Goal: Register for event/course

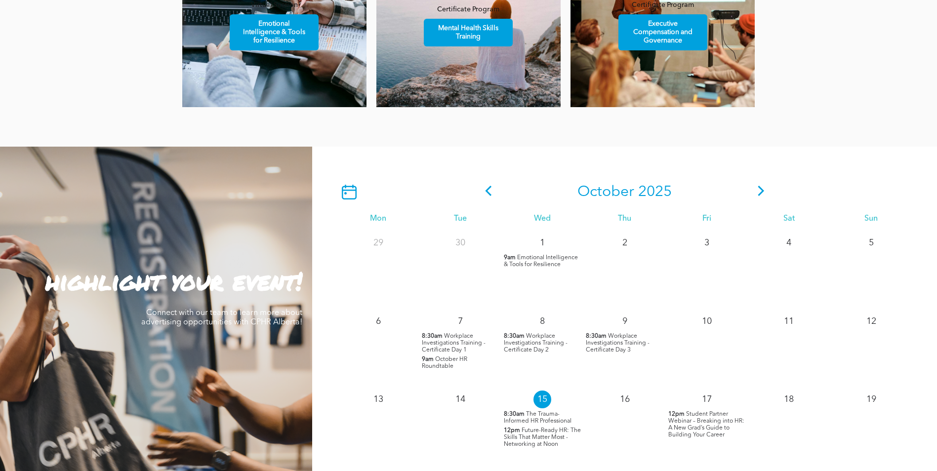
scroll to position [889, 0]
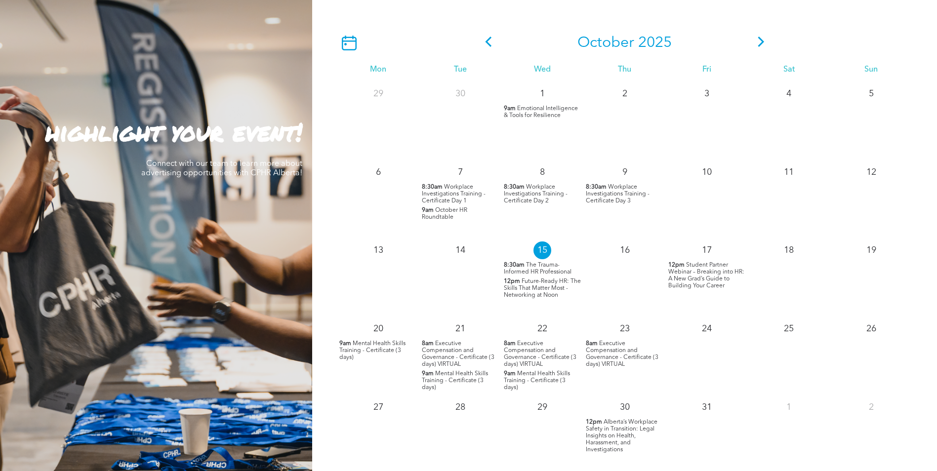
click at [761, 40] on icon at bounding box center [761, 42] width 15 height 10
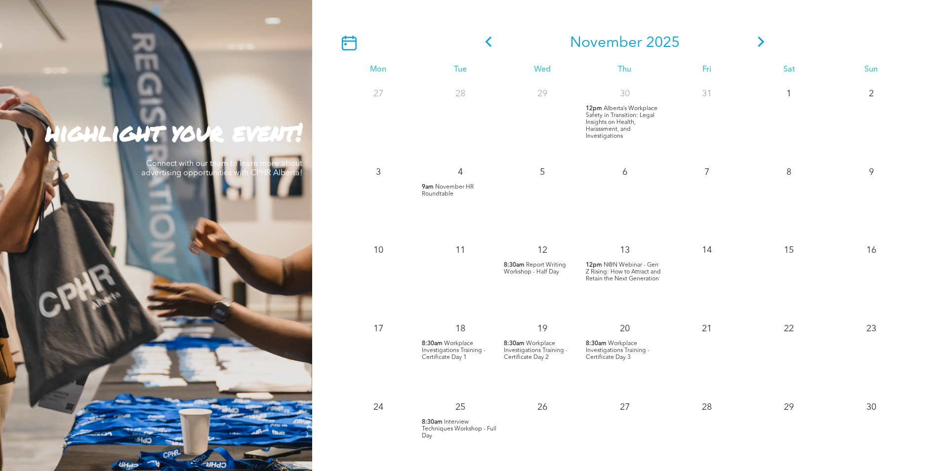
click at [630, 128] on span "Alberta’s Workplace Safety in Transition: Legal Insights on Health, Harassment,…" at bounding box center [622, 123] width 72 height 34
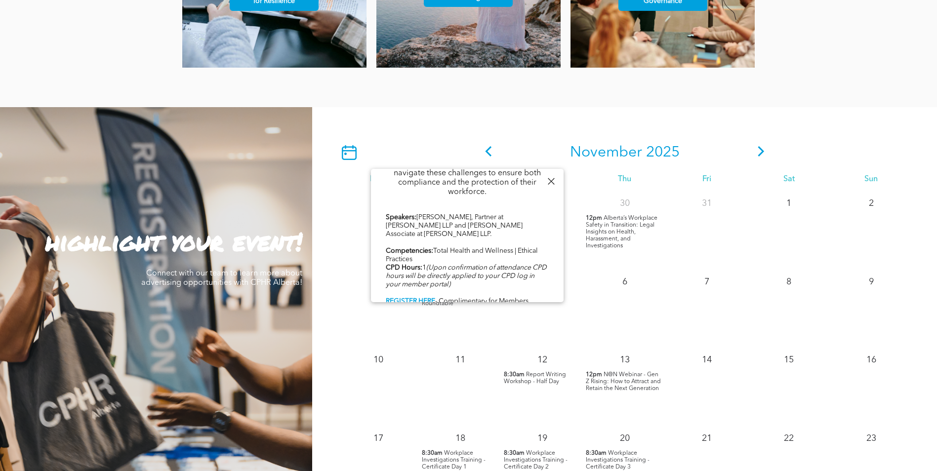
scroll to position [741, 0]
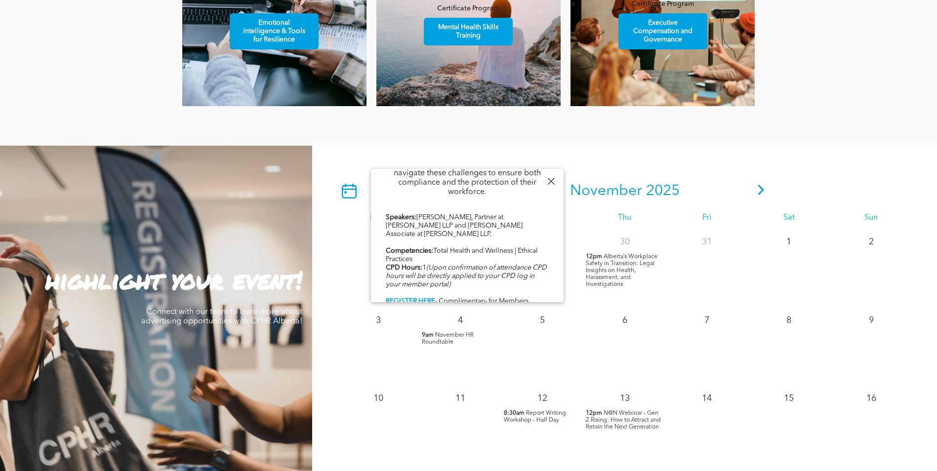
click at [862, 148] on div "[DATE] Mon Tue Wed Thu Fri Sat Sun 27 28 29 30 12pm" at bounding box center [624, 396] width 625 height 500
click at [552, 183] on div at bounding box center [550, 181] width 13 height 13
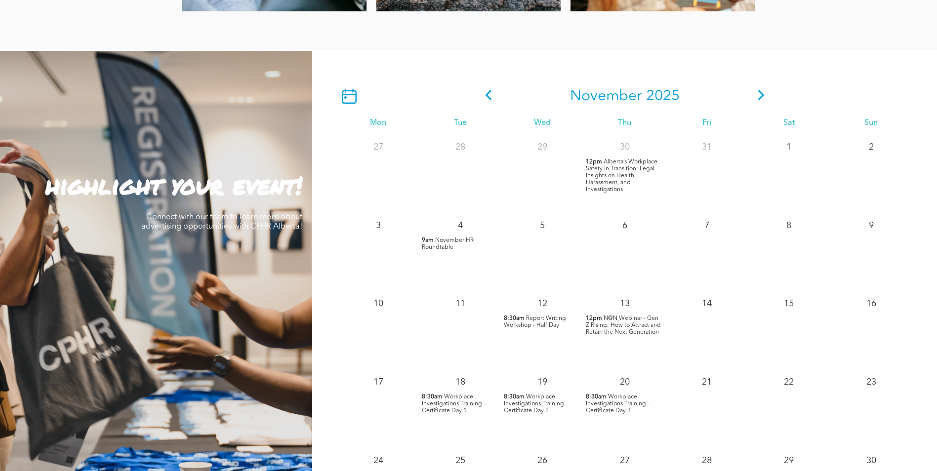
scroll to position [839, 0]
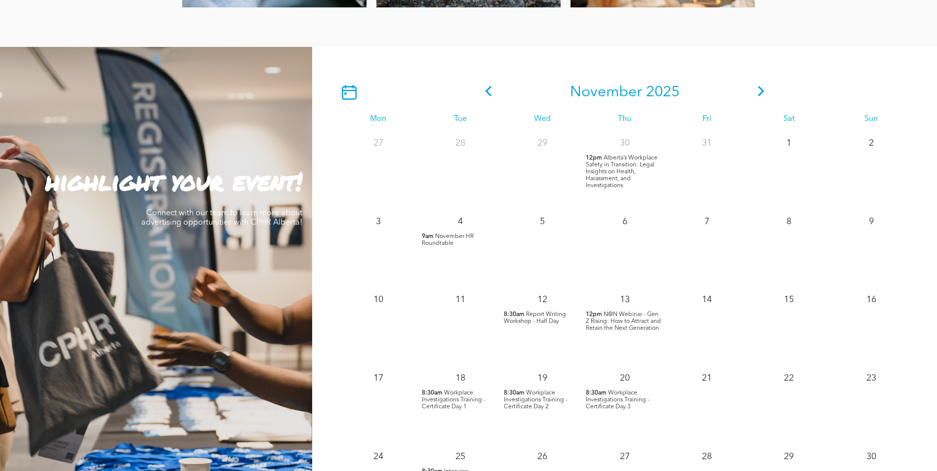
click at [482, 90] on icon at bounding box center [488, 91] width 15 height 10
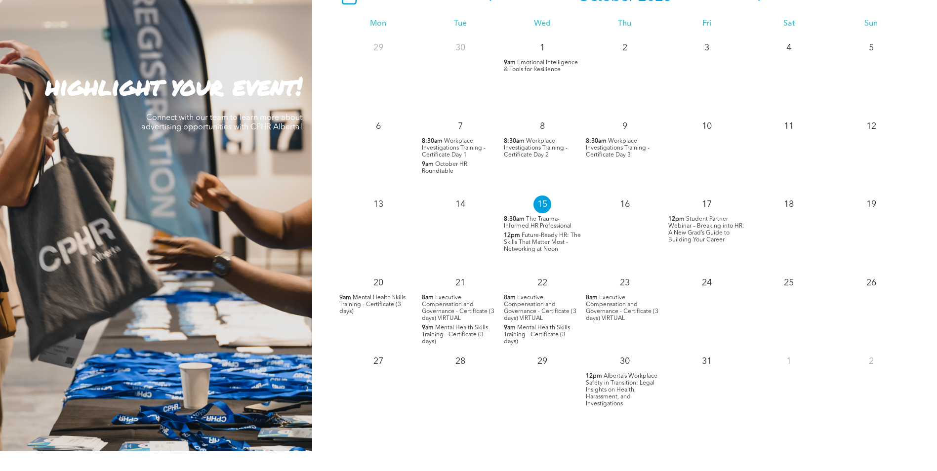
scroll to position [938, 0]
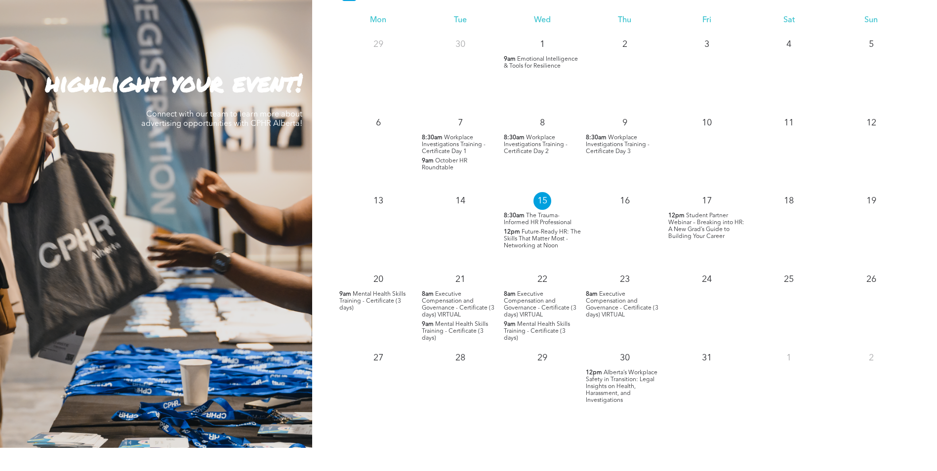
click at [621, 386] on span "Alberta’s Workplace Safety in Transition: Legal Insights on Health, Harassment,…" at bounding box center [622, 387] width 72 height 34
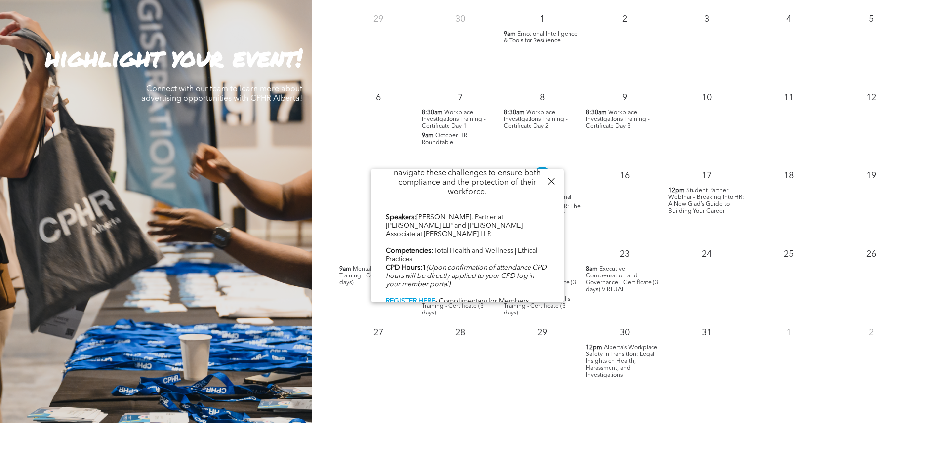
scroll to position [988, 0]
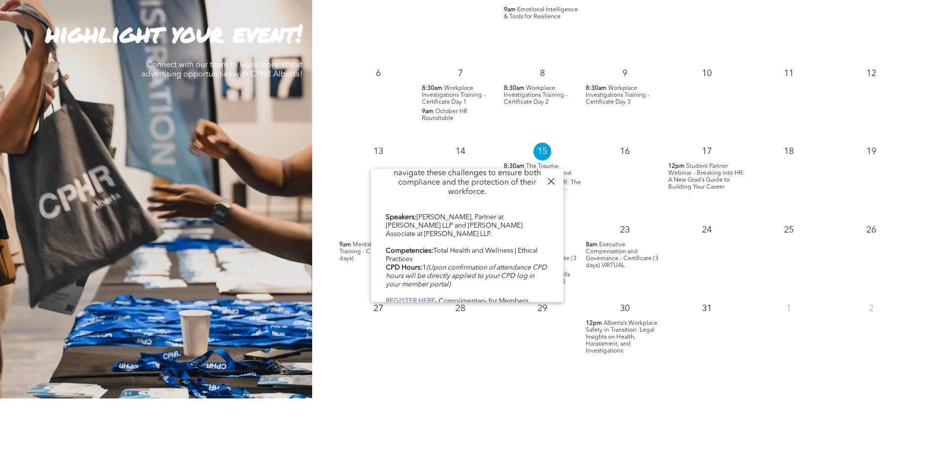
click at [413, 298] on b "REGISTER HERE" at bounding box center [410, 301] width 49 height 7
click at [419, 298] on b "REGISTER HERE" at bounding box center [410, 301] width 49 height 7
click at [564, 445] on div "PROFESSIONAL DEVELOPMENT AND NETWORKING Member Testimonials" at bounding box center [468, 466] width 937 height 136
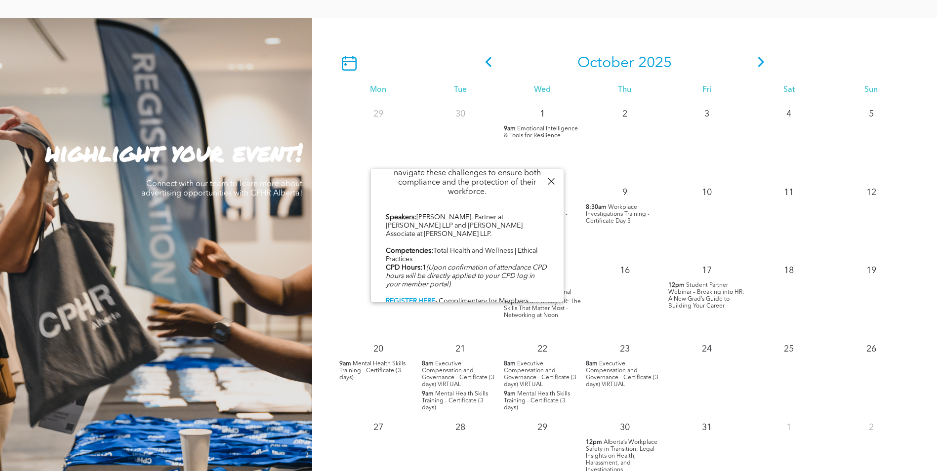
scroll to position [839, 0]
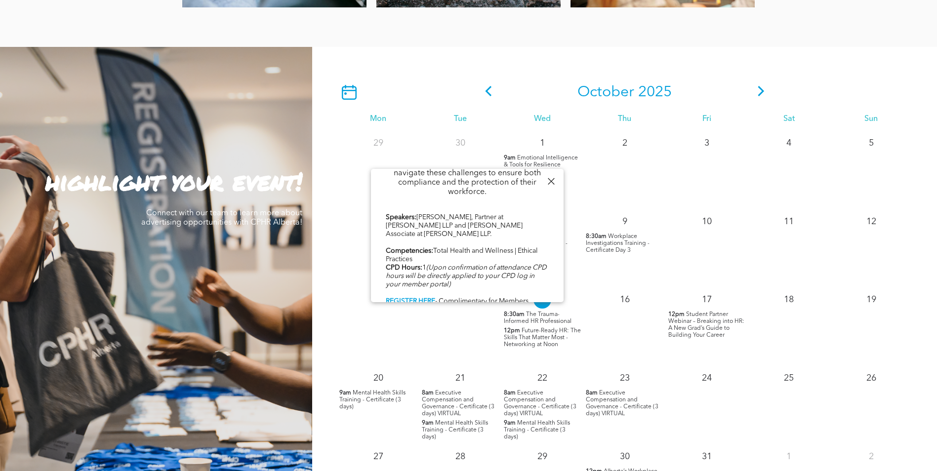
click at [756, 91] on icon at bounding box center [761, 91] width 15 height 10
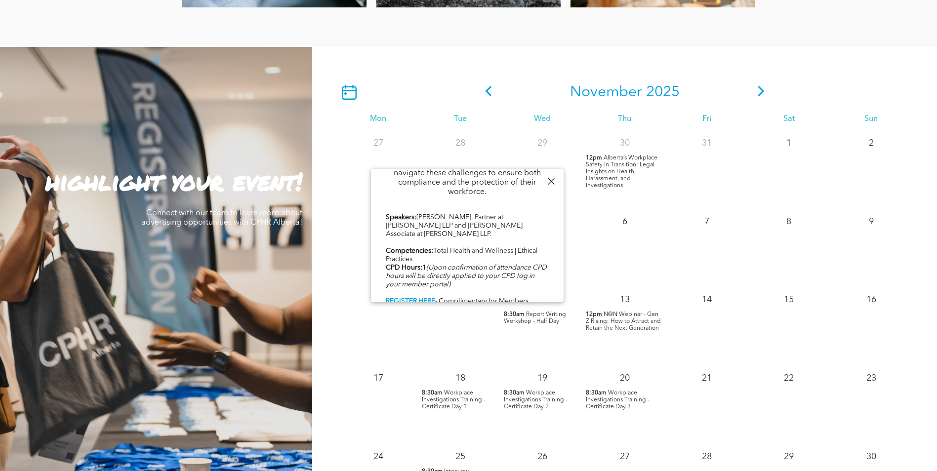
click at [549, 181] on div at bounding box center [550, 181] width 13 height 13
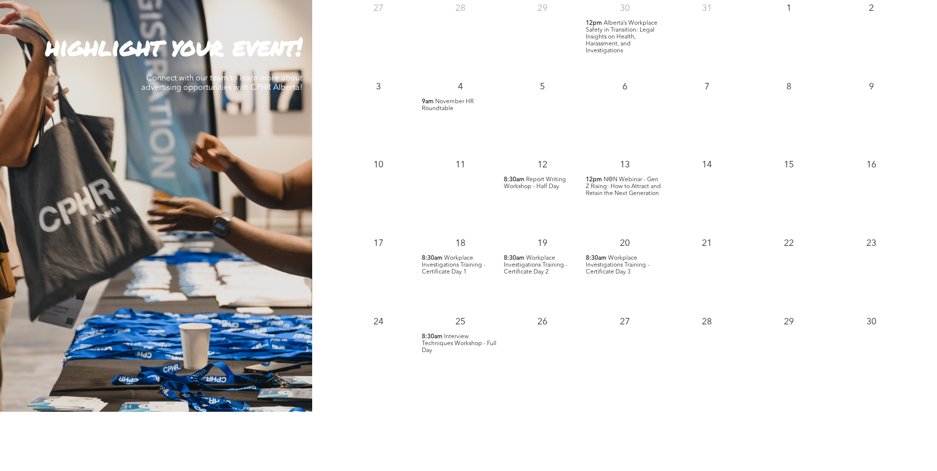
scroll to position [988, 0]
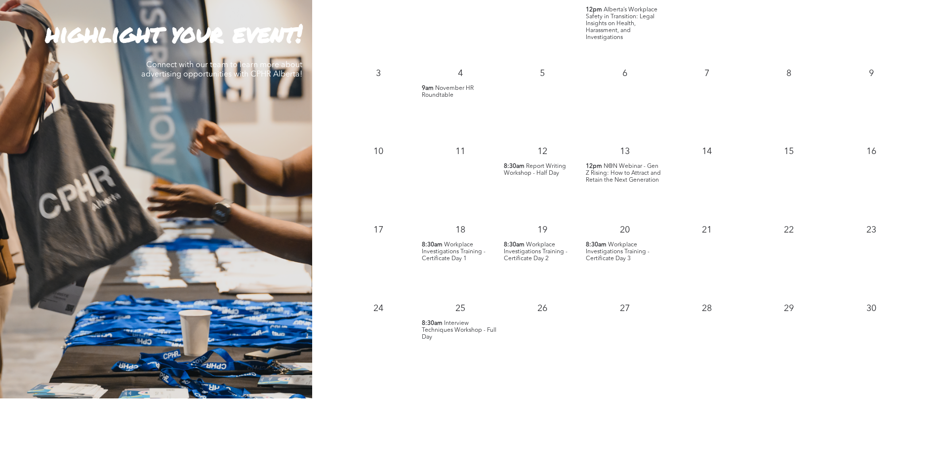
click at [459, 329] on span "Interview Techniques Workshop - Full Day" at bounding box center [459, 330] width 75 height 20
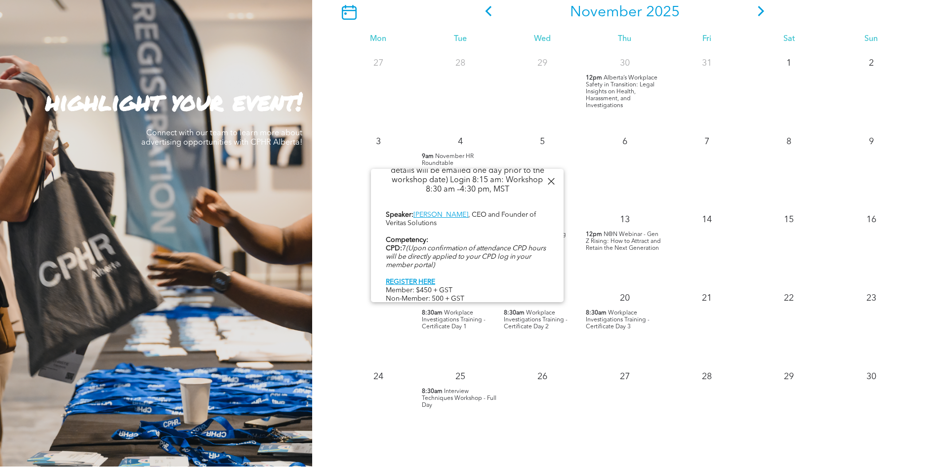
scroll to position [790, 0]
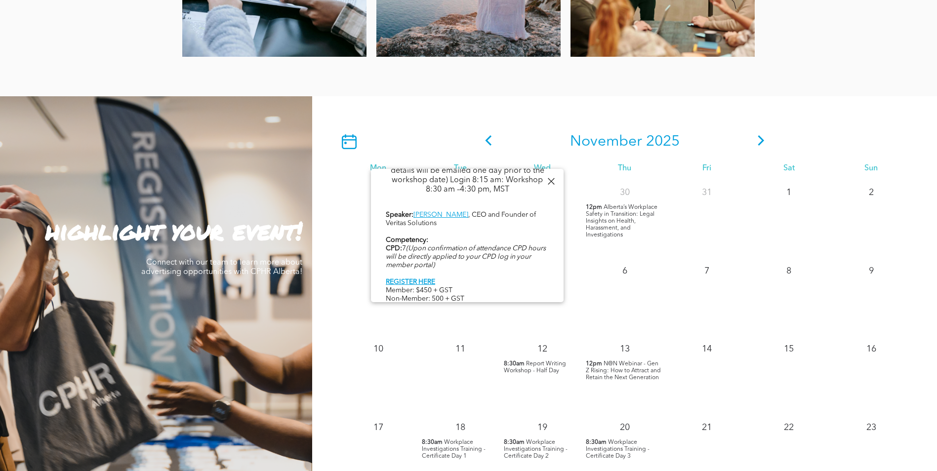
click at [554, 179] on div at bounding box center [550, 181] width 13 height 13
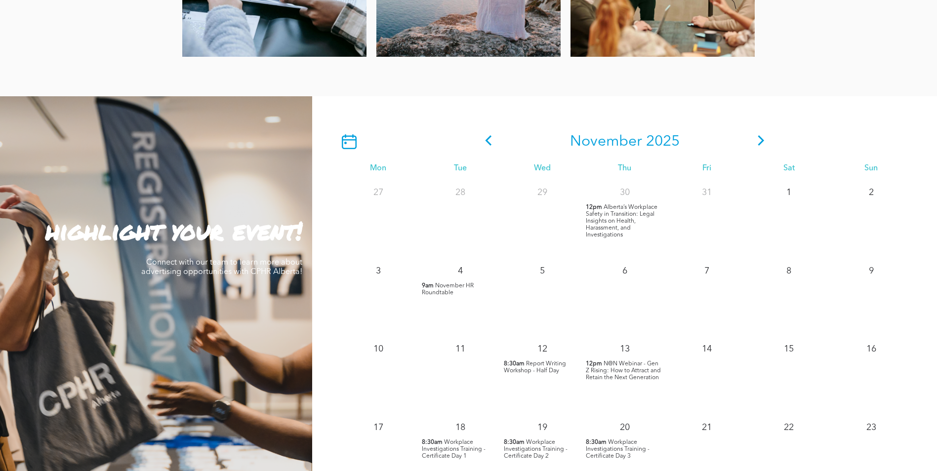
drag, startPoint x: 763, startPoint y: 138, endPoint x: 747, endPoint y: 154, distance: 23.0
click at [764, 138] on icon at bounding box center [761, 140] width 15 height 10
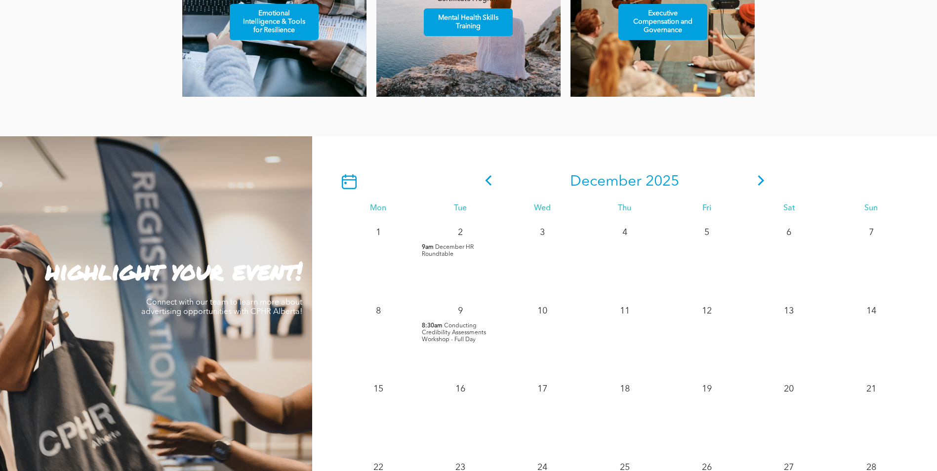
scroll to position [741, 0]
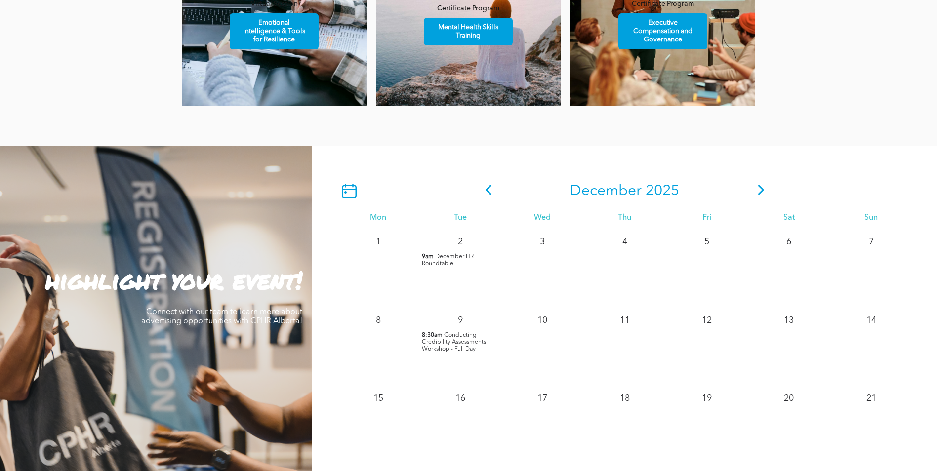
click at [766, 194] on icon at bounding box center [761, 190] width 15 height 10
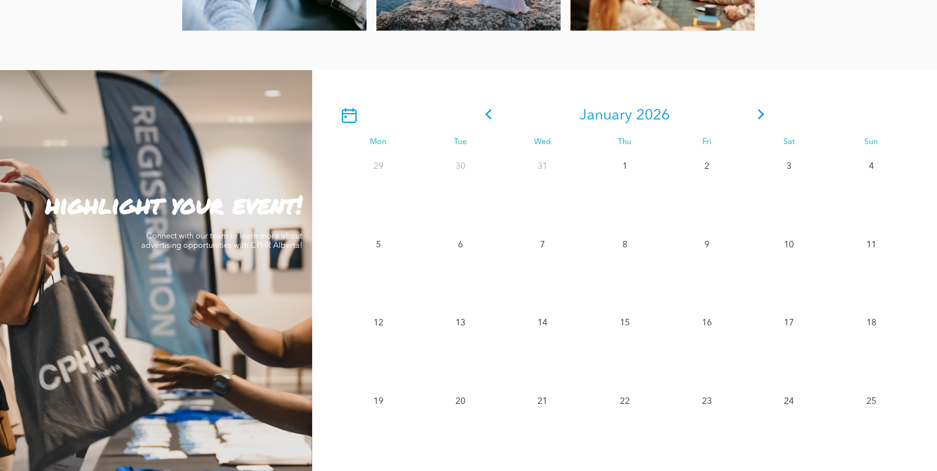
scroll to position [790, 0]
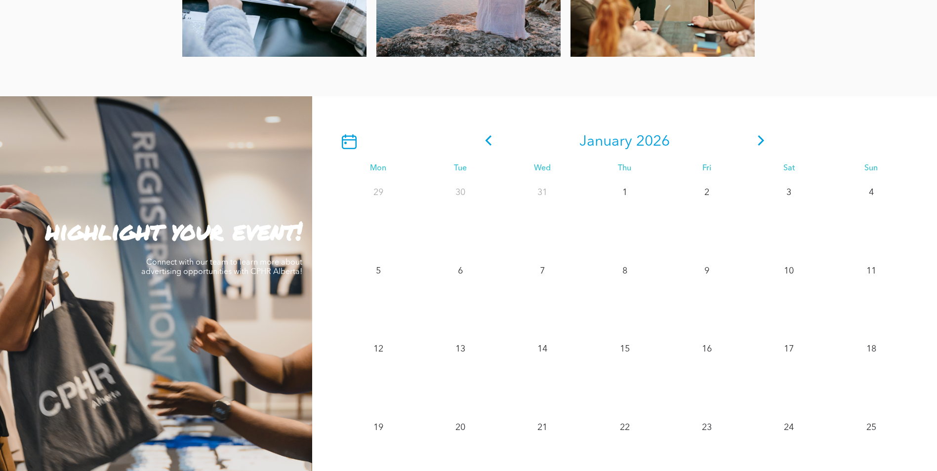
click at [756, 142] on icon at bounding box center [761, 140] width 15 height 10
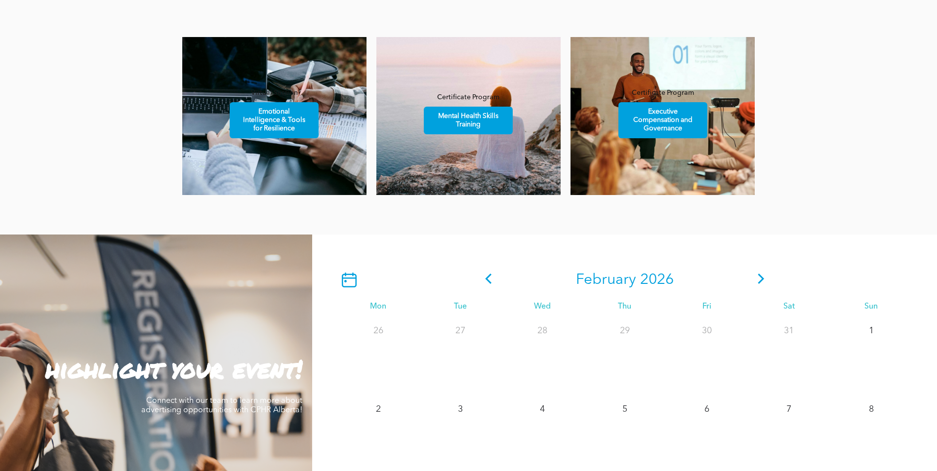
scroll to position [642, 0]
